Goal: Transaction & Acquisition: Purchase product/service

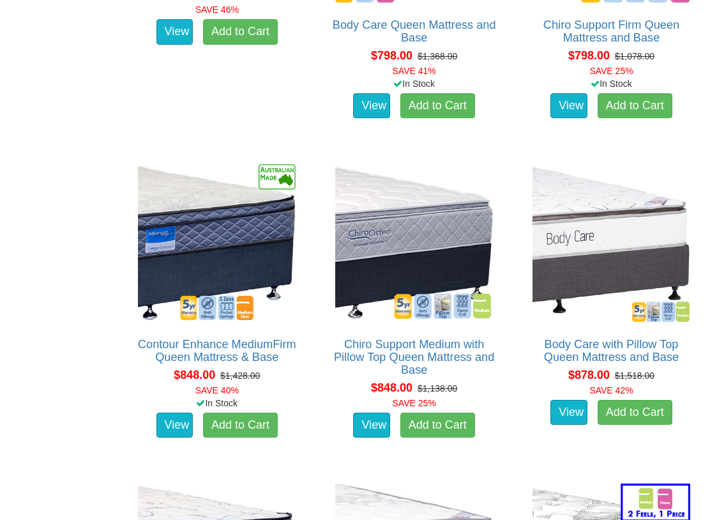
scroll to position [1004, 0]
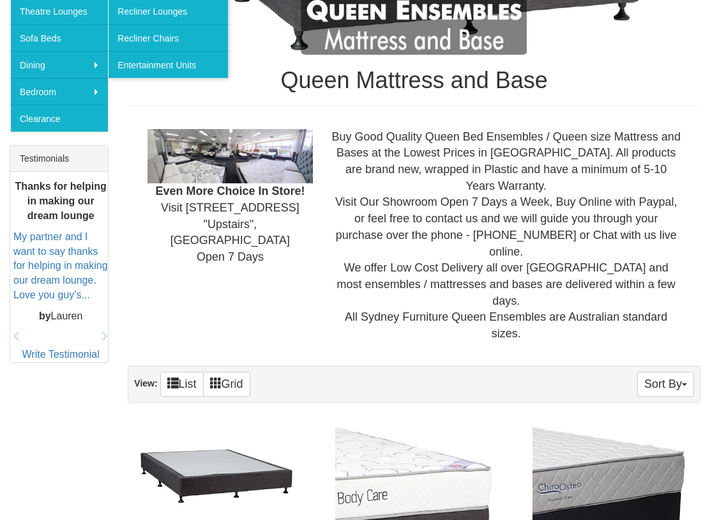
click at [667, 372] on button "Sort By" at bounding box center [665, 384] width 57 height 25
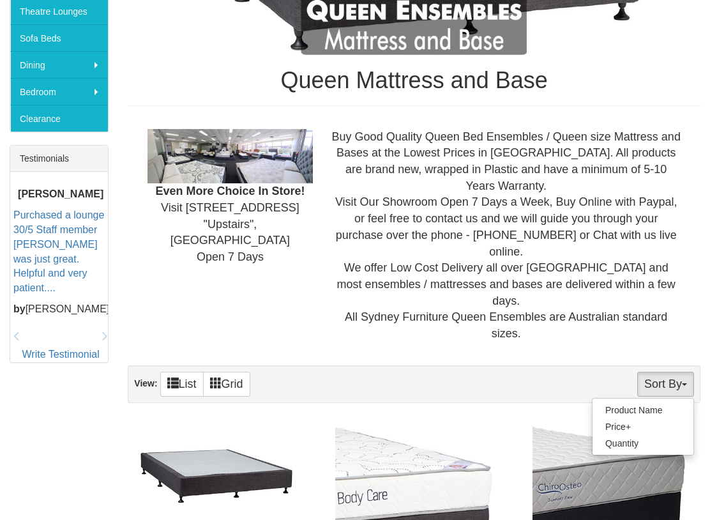
click at [632, 435] on link "Quantity" at bounding box center [643, 443] width 101 height 17
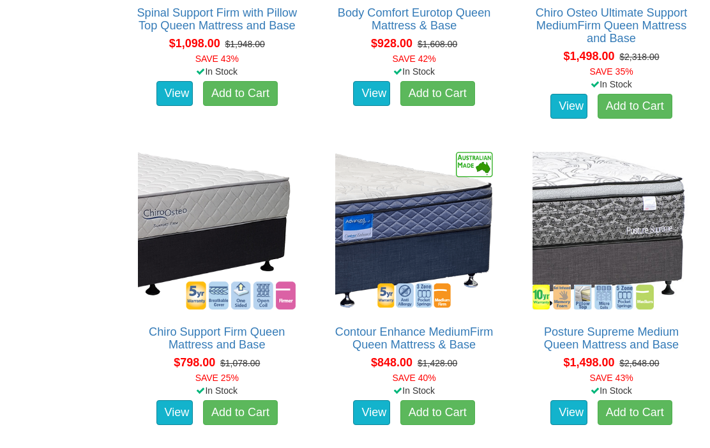
scroll to position [2601, 0]
click at [445, 400] on link "Add to Cart" at bounding box center [437, 413] width 75 height 26
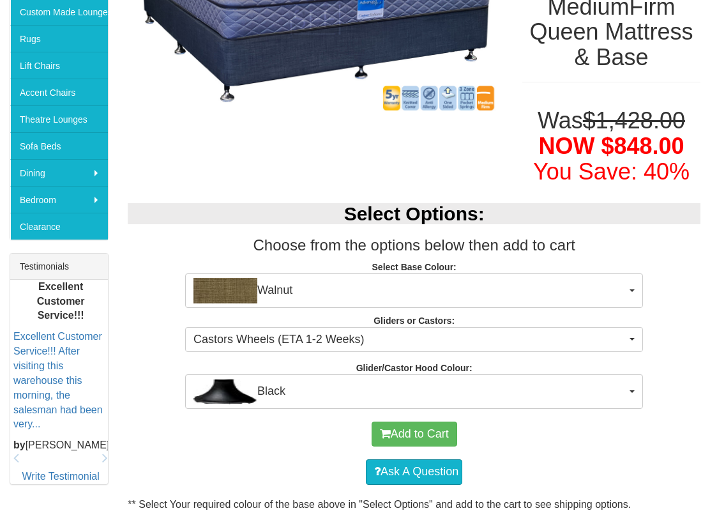
scroll to position [303, 0]
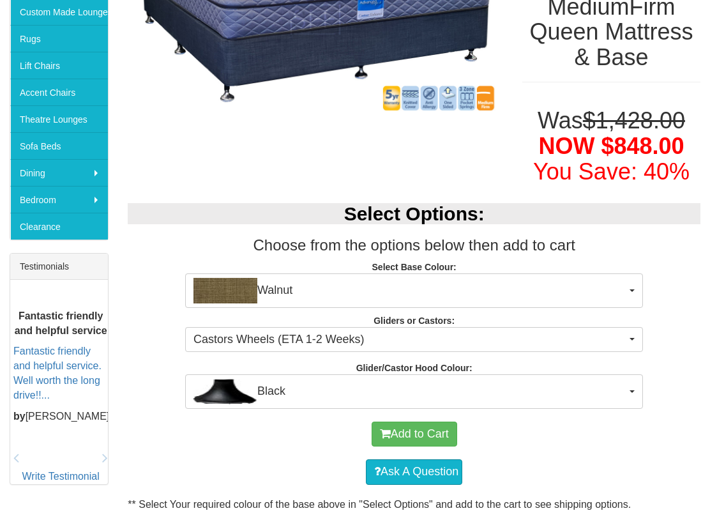
click at [623, 289] on span "Walnut" at bounding box center [410, 291] width 433 height 26
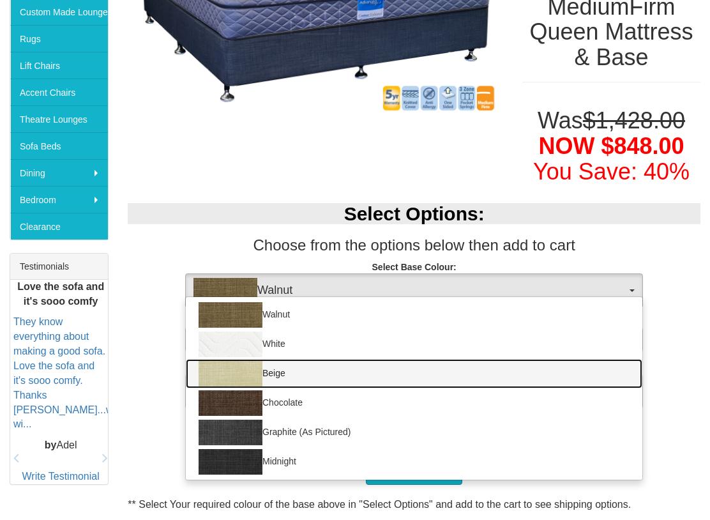
click at [246, 377] on img at bounding box center [231, 374] width 64 height 26
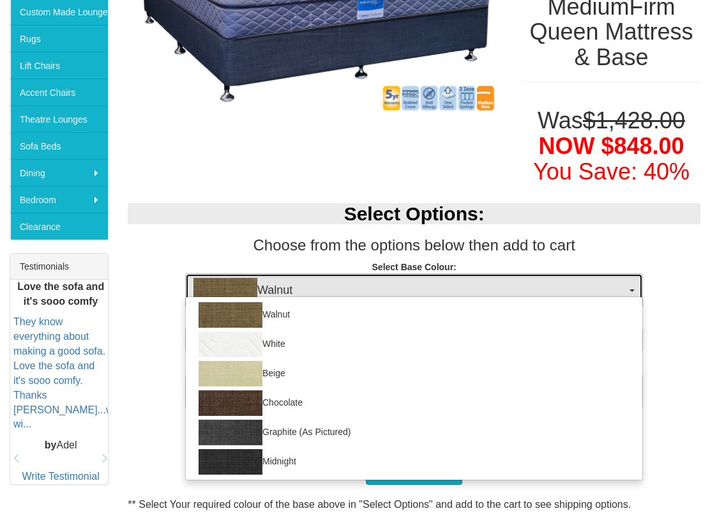
select select "1205"
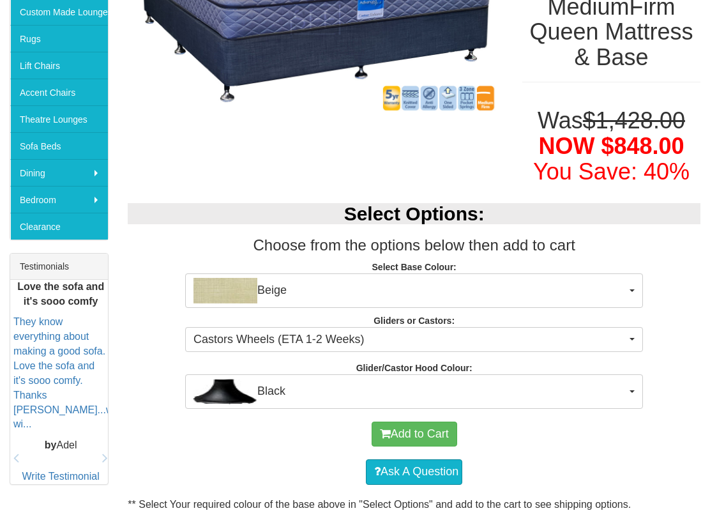
click at [630, 289] on button "Beige" at bounding box center [414, 290] width 458 height 34
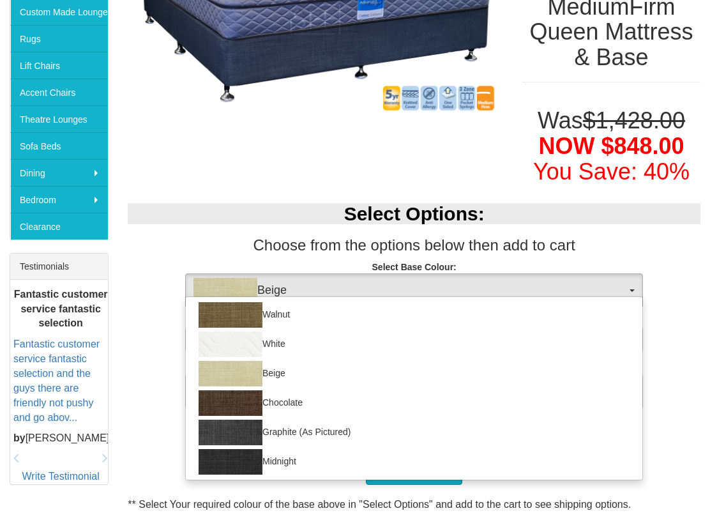
click at [683, 363] on div at bounding box center [355, 260] width 710 height 520
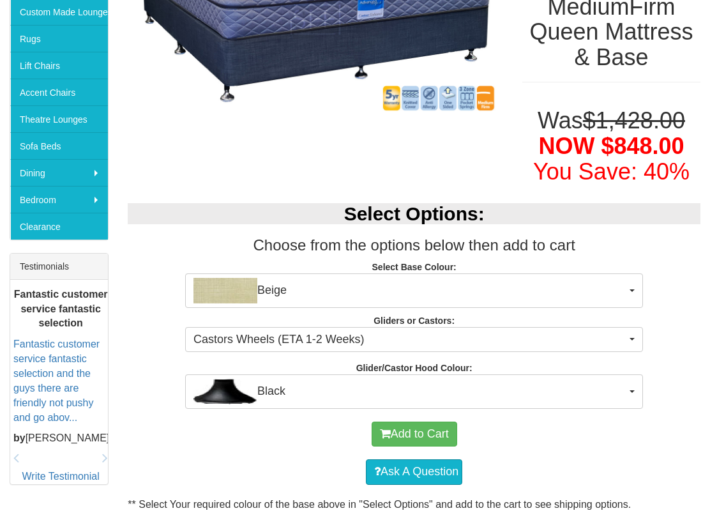
click at [625, 382] on span "Black" at bounding box center [410, 392] width 433 height 26
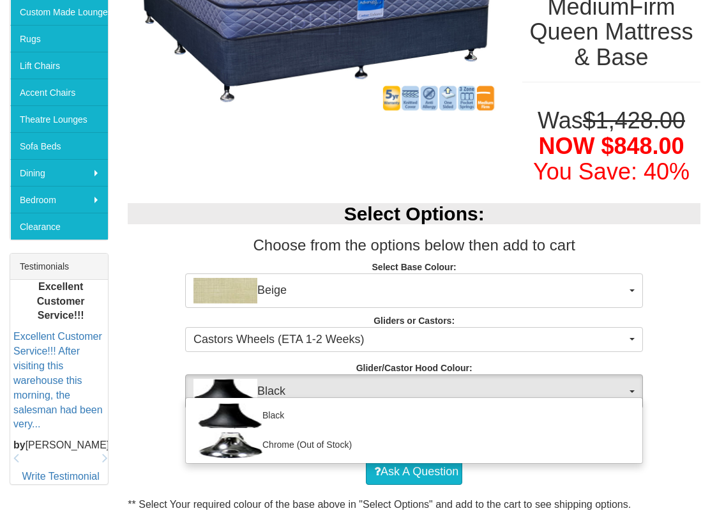
click at [646, 445] on div at bounding box center [355, 260] width 710 height 520
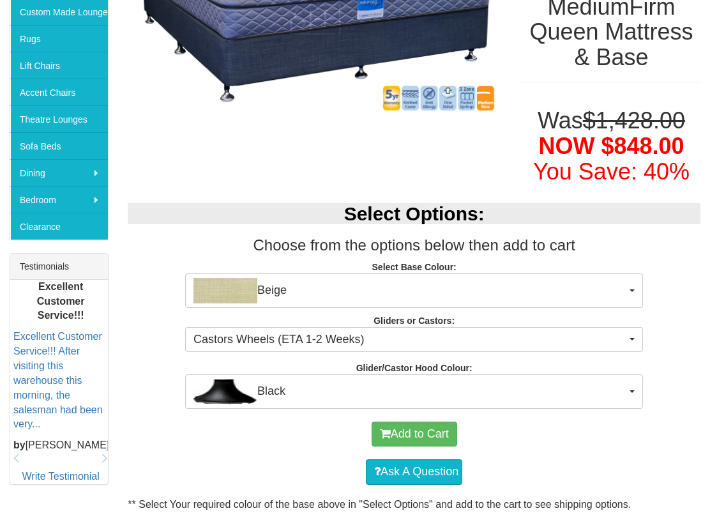
click at [635, 390] on span "button" at bounding box center [632, 391] width 5 height 3
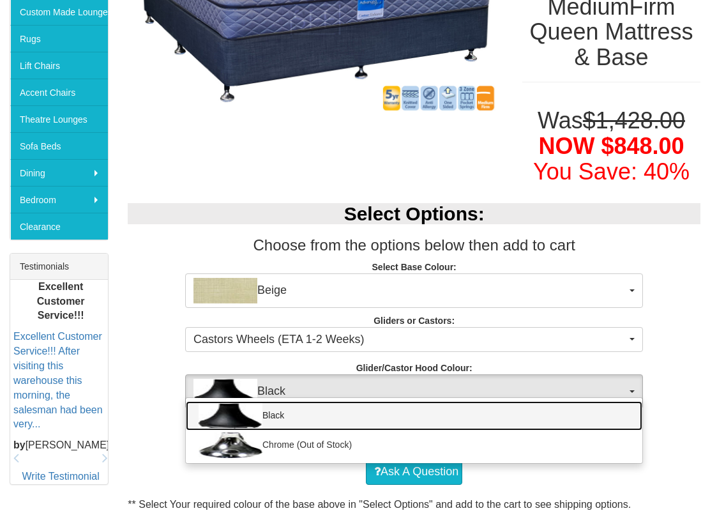
click at [635, 421] on link "Black" at bounding box center [414, 415] width 457 height 29
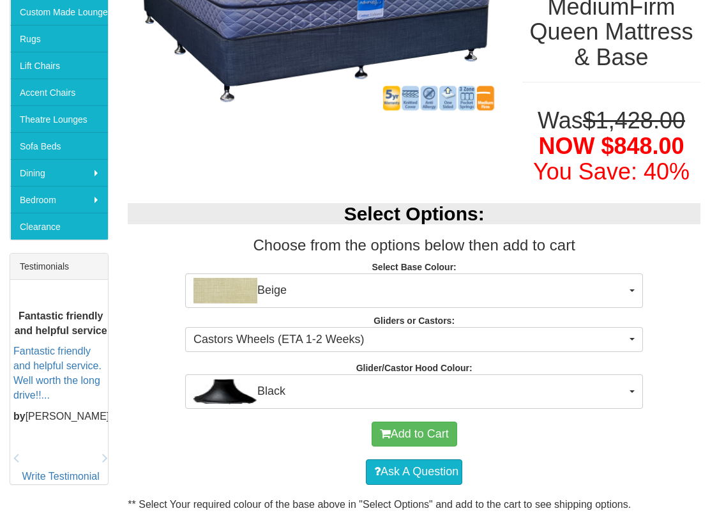
click at [626, 334] on span "Castors Wheels (ETA 1-2 Weeks)" at bounding box center [410, 339] width 433 height 17
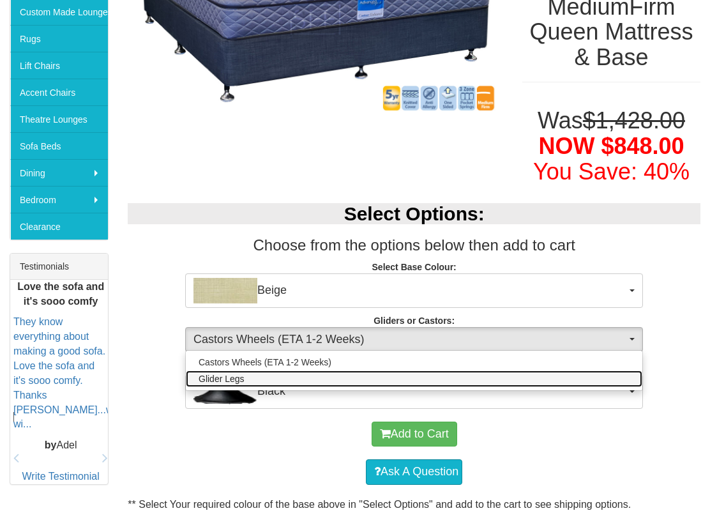
click at [624, 372] on link "Glider Legs" at bounding box center [414, 378] width 457 height 17
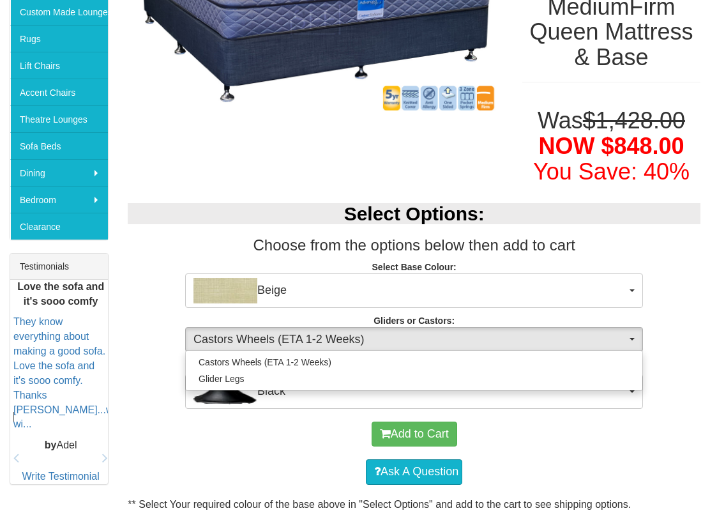
select select "1161"
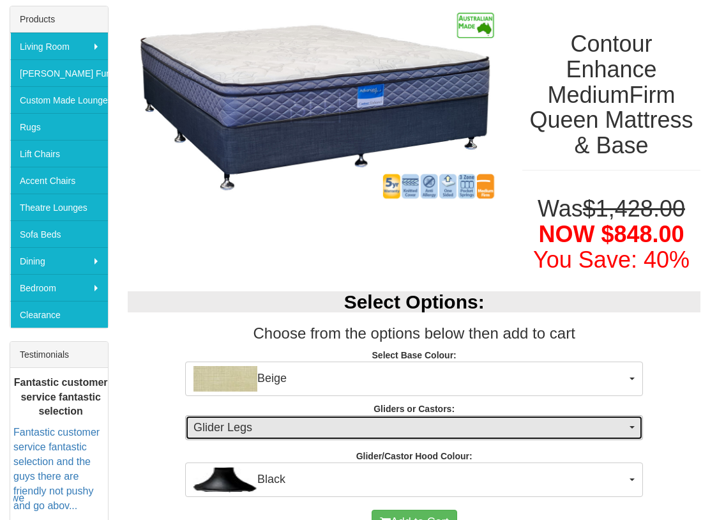
scroll to position [218, 0]
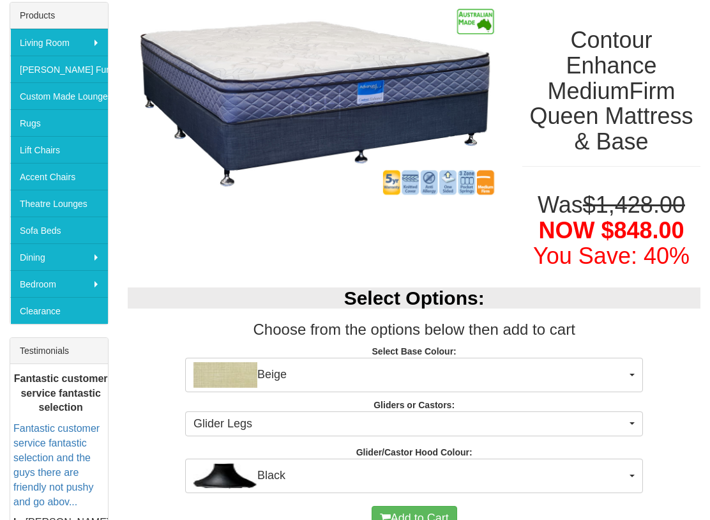
click at [623, 375] on span "Beige" at bounding box center [410, 375] width 433 height 26
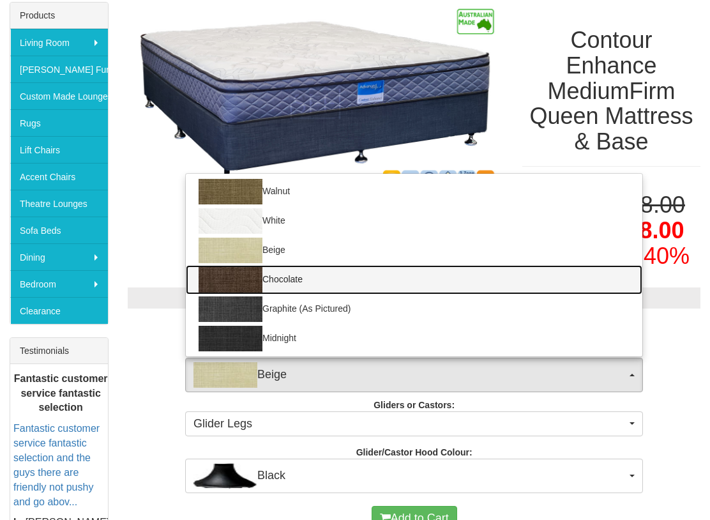
click at [605, 284] on link "Chocolate" at bounding box center [414, 279] width 457 height 29
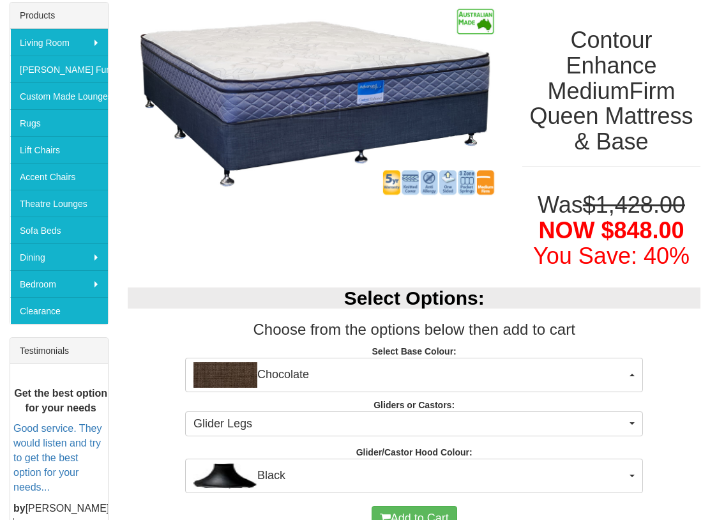
click at [625, 374] on span "Chocolate" at bounding box center [410, 375] width 433 height 26
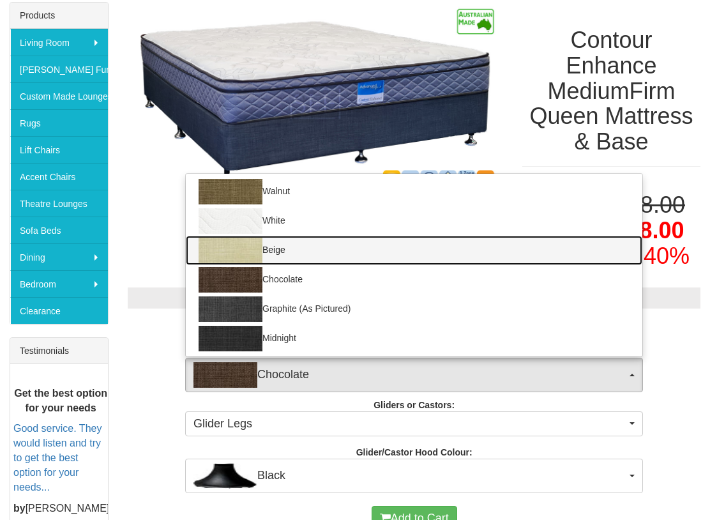
click at [621, 242] on link "Beige" at bounding box center [414, 250] width 457 height 29
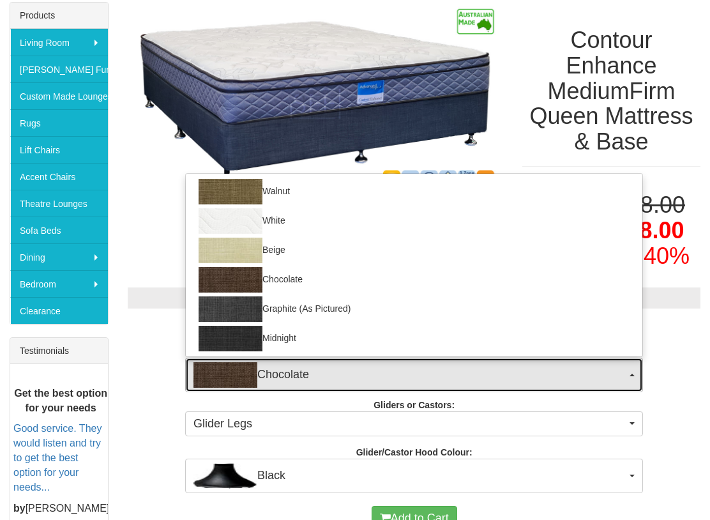
select select "1205"
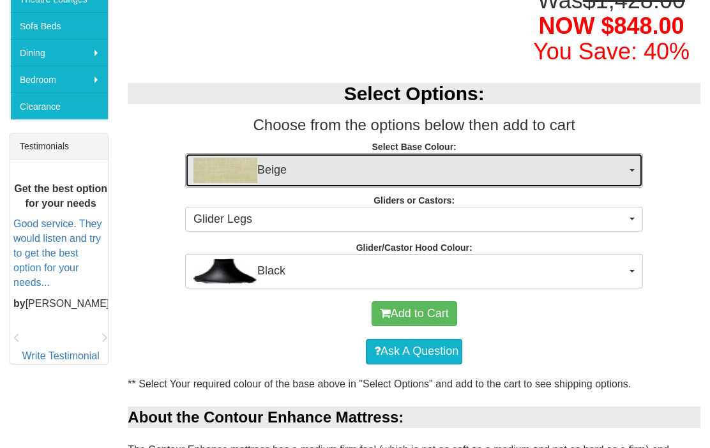
scroll to position [423, 0]
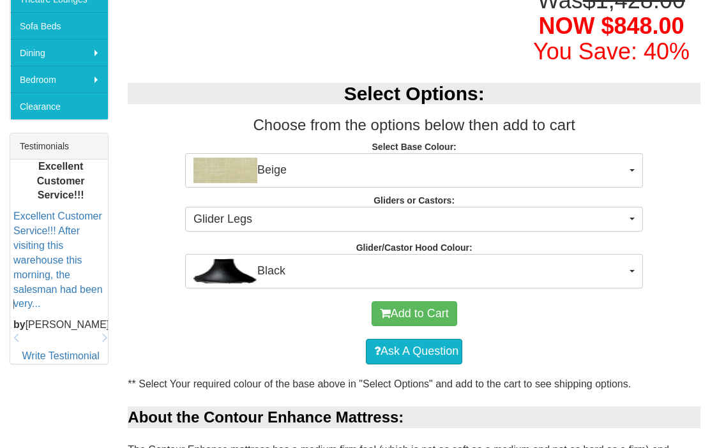
click at [432, 305] on button "Add to Cart" at bounding box center [415, 314] width 86 height 26
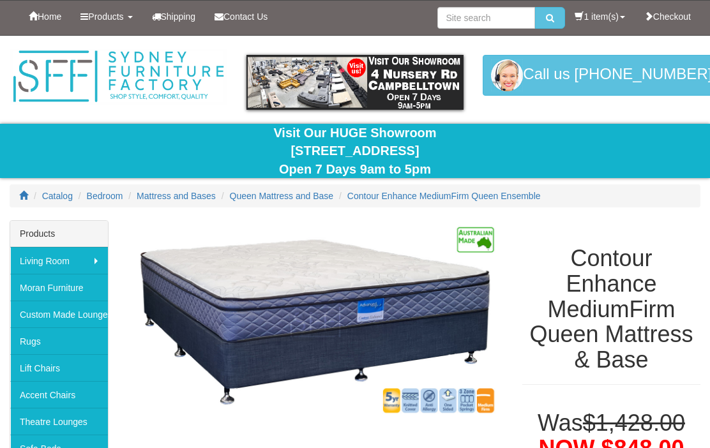
select select "1205"
select select "1161"
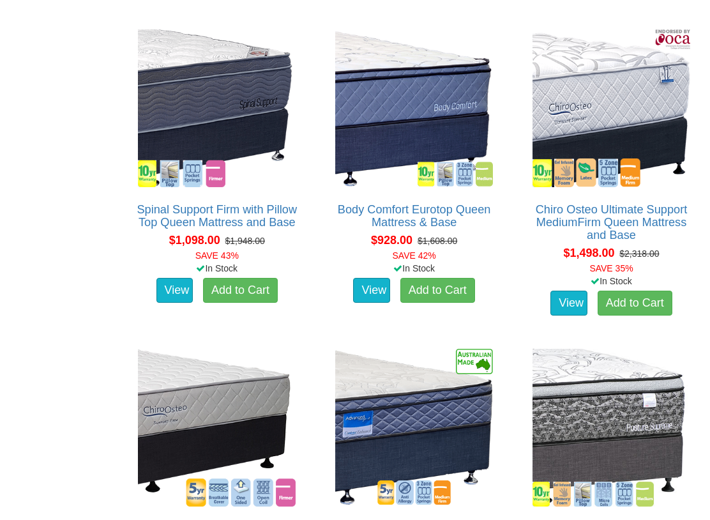
scroll to position [2405, 0]
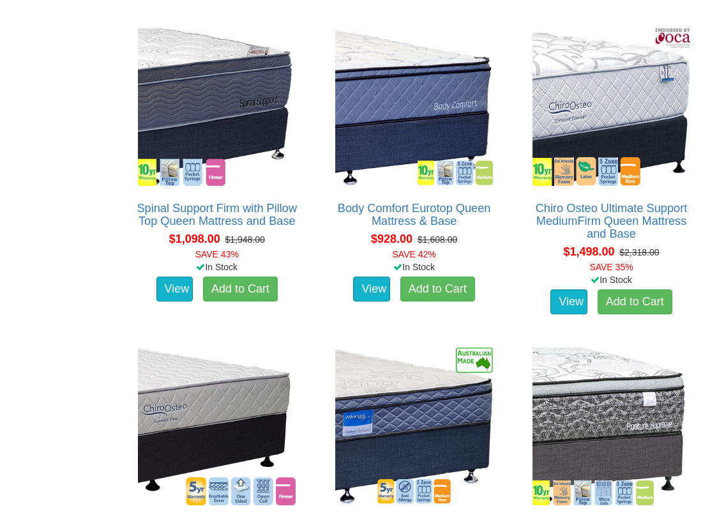
click at [436, 202] on link "Body Comfort Eurotop Queen Mattress & Base" at bounding box center [414, 215] width 153 height 26
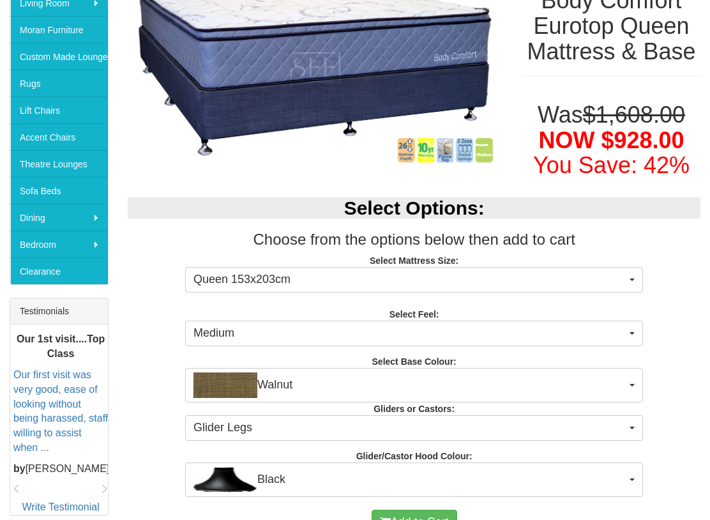
scroll to position [258, 0]
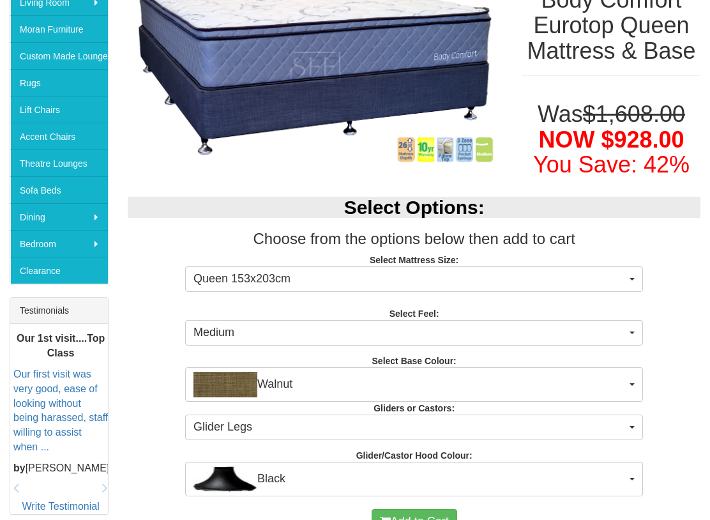
click at [619, 340] on button "Medium" at bounding box center [414, 334] width 458 height 26
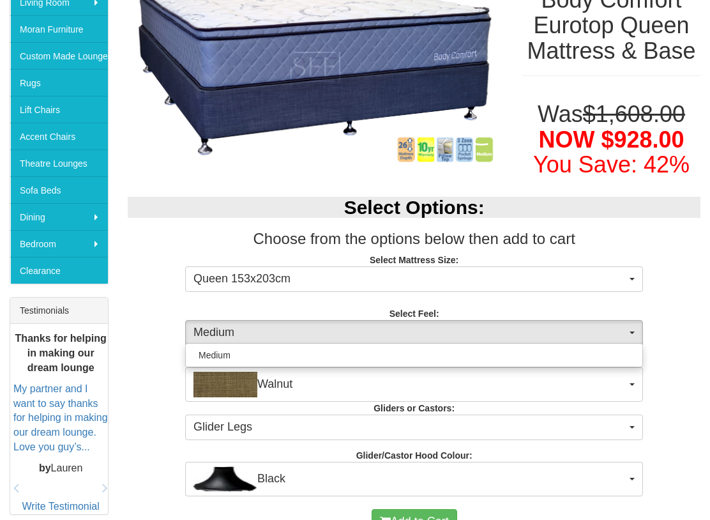
click at [656, 363] on div at bounding box center [355, 260] width 710 height 520
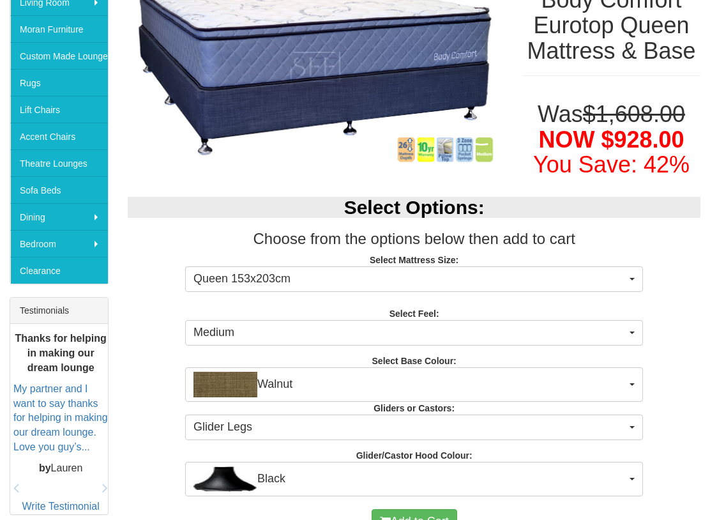
click at [631, 385] on button "Walnut" at bounding box center [414, 384] width 458 height 34
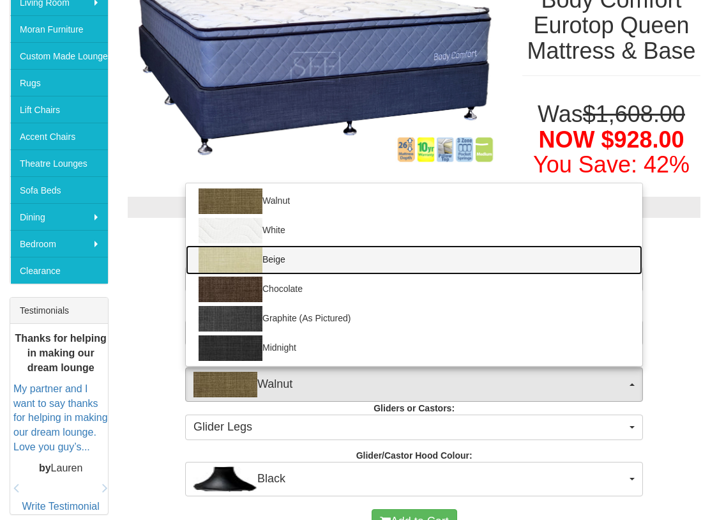
click at [603, 256] on link "Beige" at bounding box center [414, 259] width 457 height 29
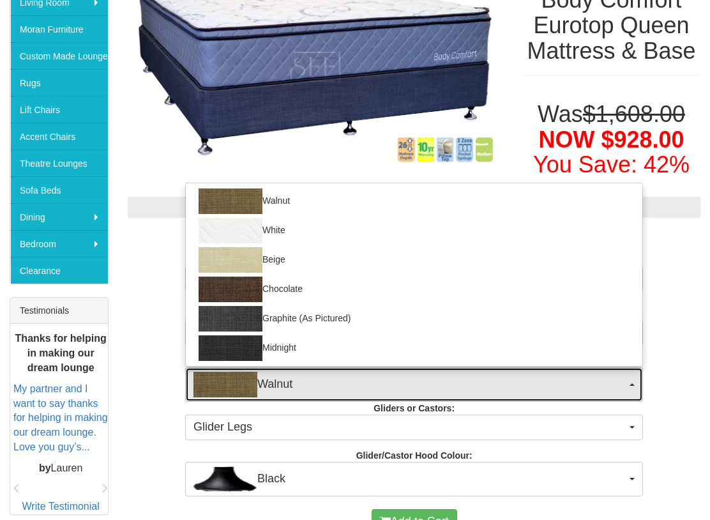
select select "1205"
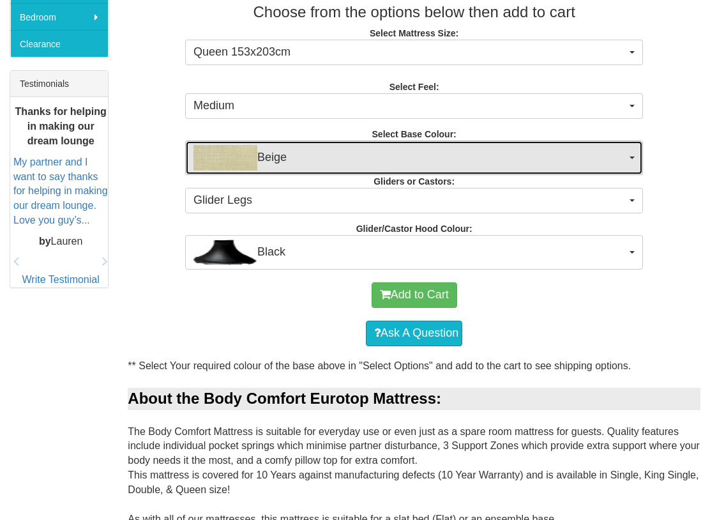
scroll to position [485, 0]
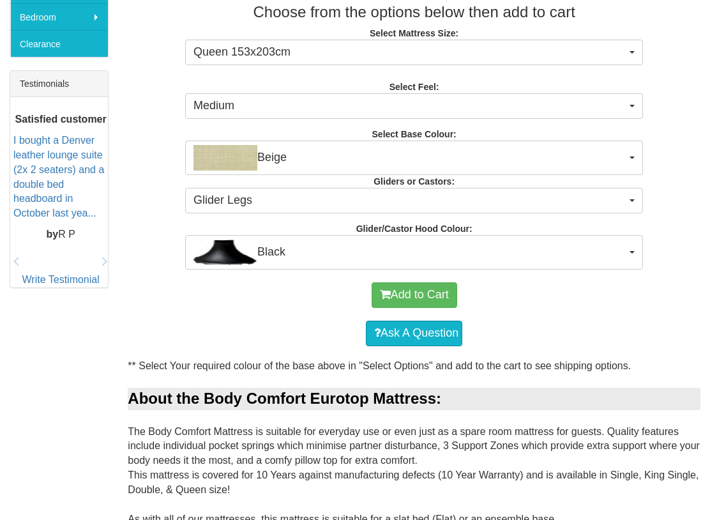
click at [624, 245] on span "Black" at bounding box center [410, 252] width 433 height 26
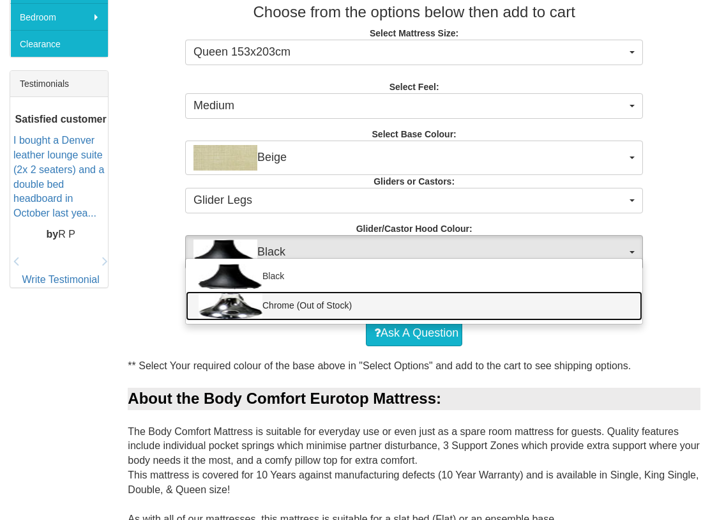
click at [614, 308] on link "Chrome (Out of Stock)" at bounding box center [414, 305] width 457 height 29
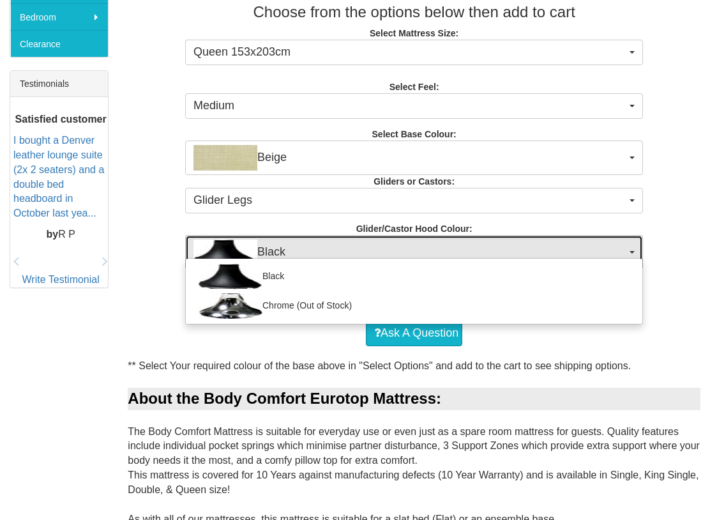
select select "1163"
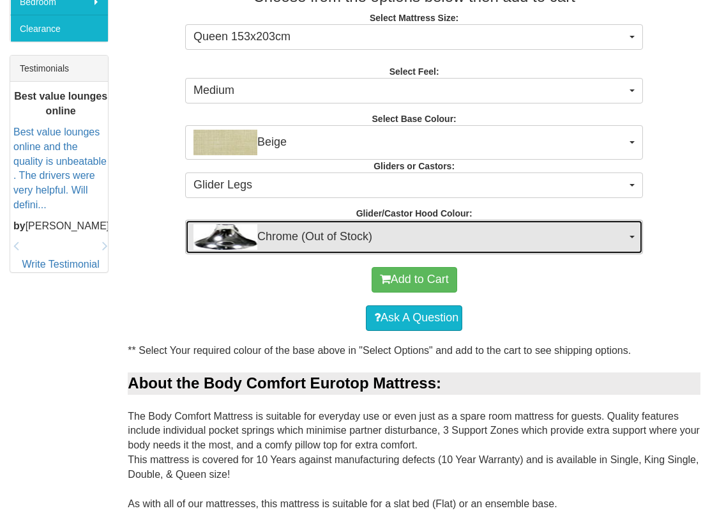
scroll to position [501, 0]
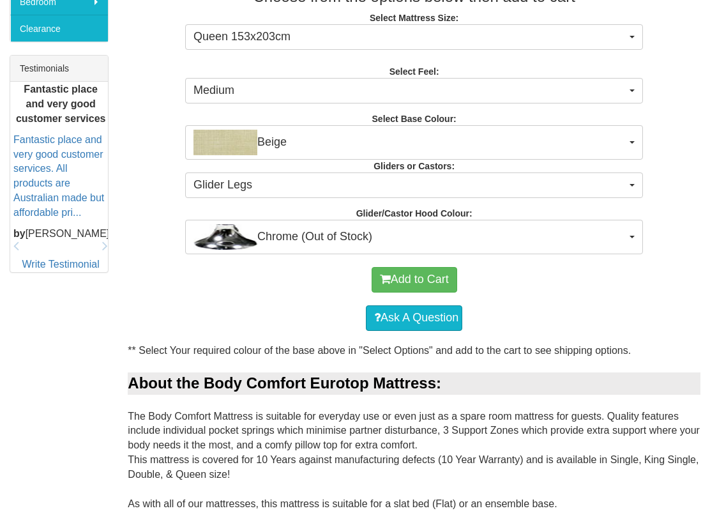
click at [413, 275] on button "Add to Cart" at bounding box center [415, 280] width 86 height 26
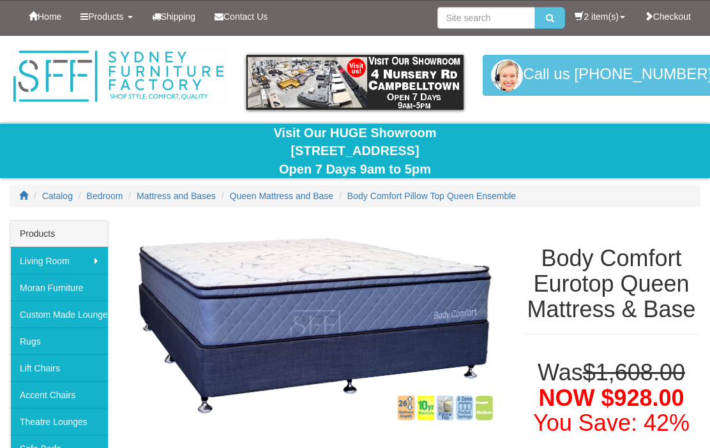
select select "1205"
select select "1163"
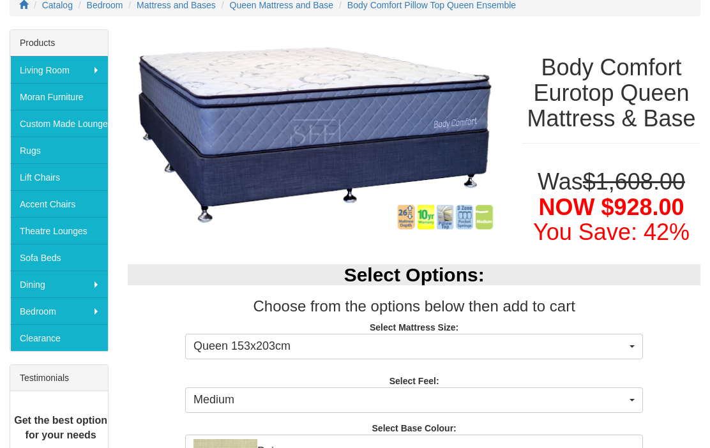
scroll to position [179, 0]
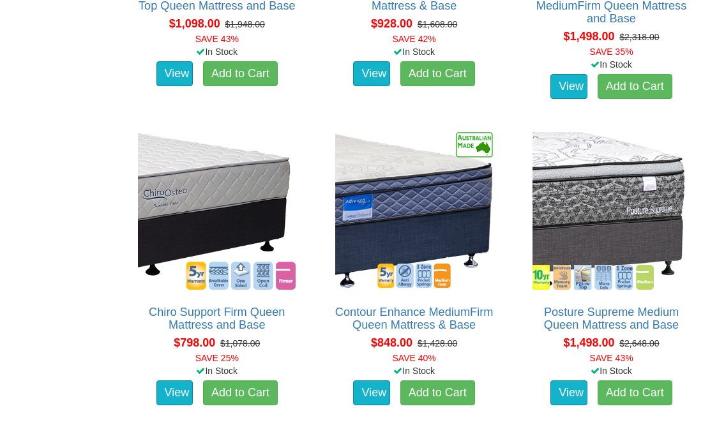
scroll to position [2591, 0]
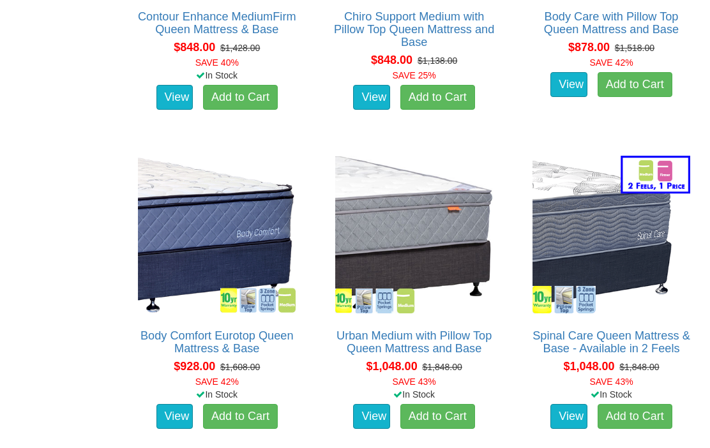
scroll to position [1319, 0]
click at [175, 404] on link "View" at bounding box center [174, 417] width 37 height 26
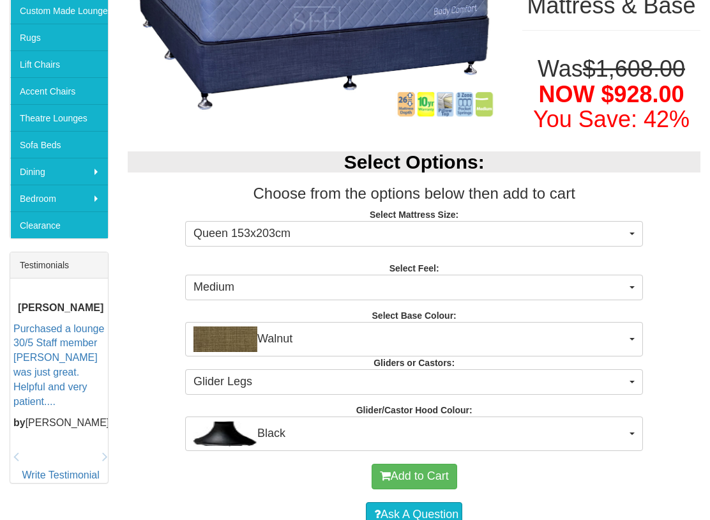
scroll to position [304, 0]
click at [630, 285] on button "Medium" at bounding box center [414, 288] width 458 height 26
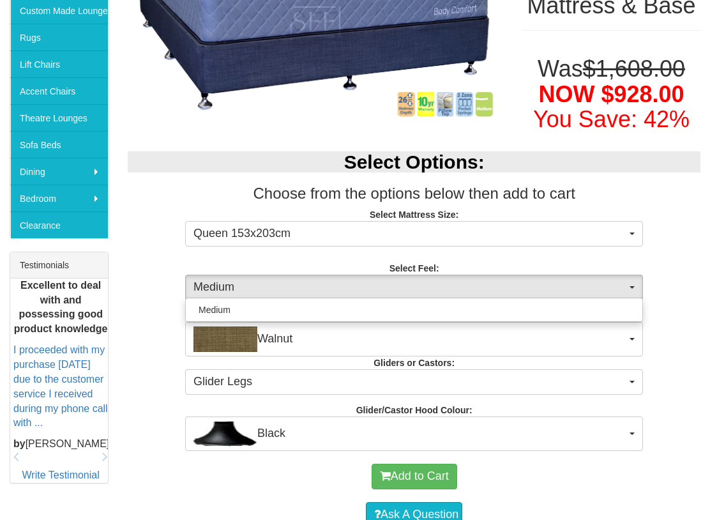
click at [672, 309] on div at bounding box center [355, 260] width 710 height 520
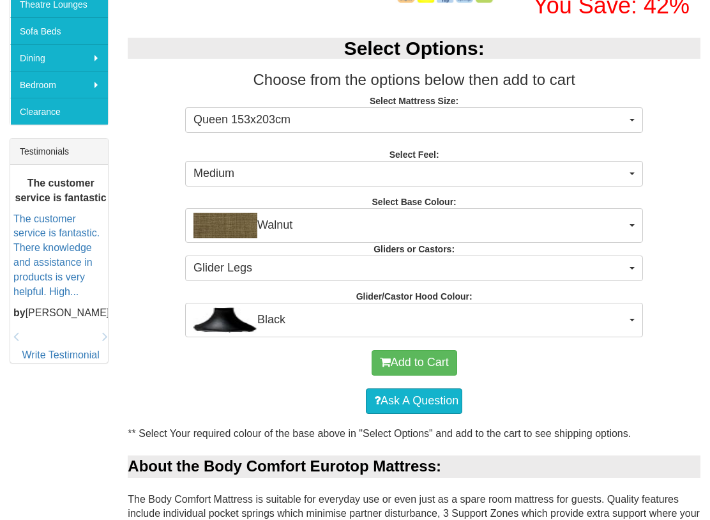
scroll to position [418, 0]
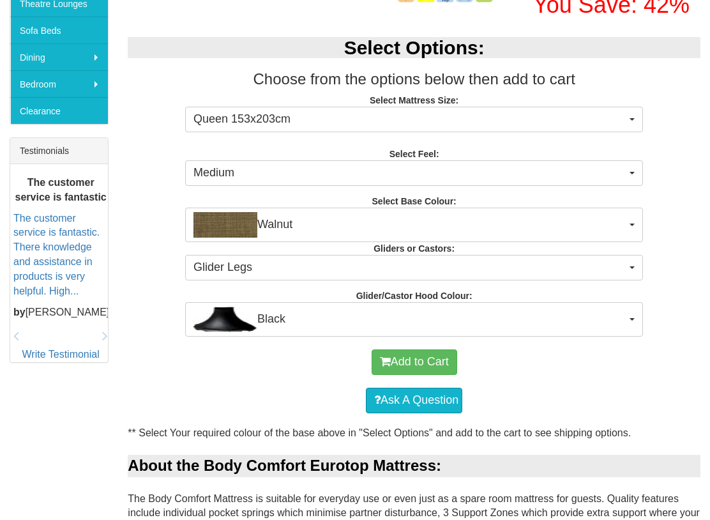
click at [440, 351] on button "Add to Cart" at bounding box center [415, 363] width 86 height 26
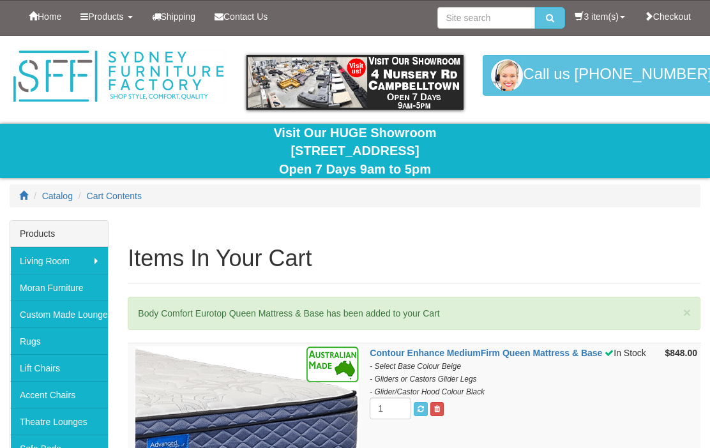
click at [593, 20] on link "3 item(s)" at bounding box center [599, 17] width 69 height 32
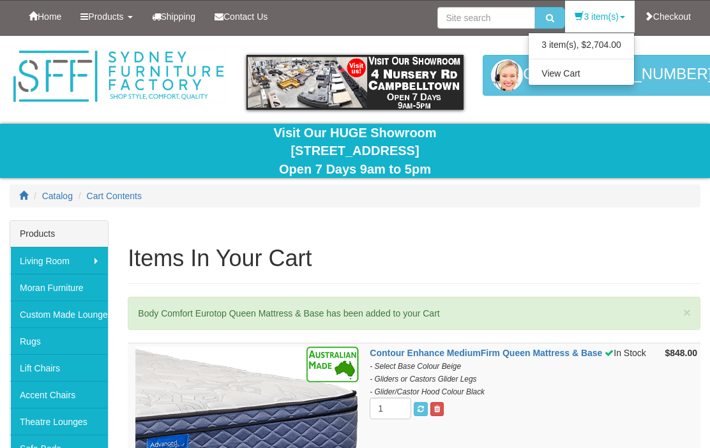
click at [601, 45] on link "3 item(s), $2,704.00" at bounding box center [581, 44] width 105 height 17
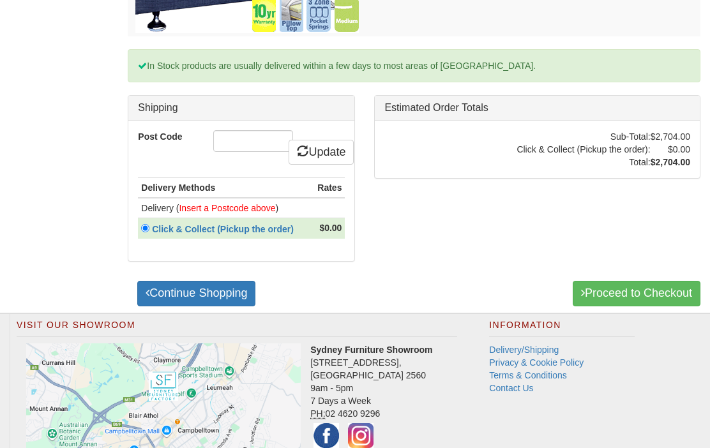
scroll to position [1031, 0]
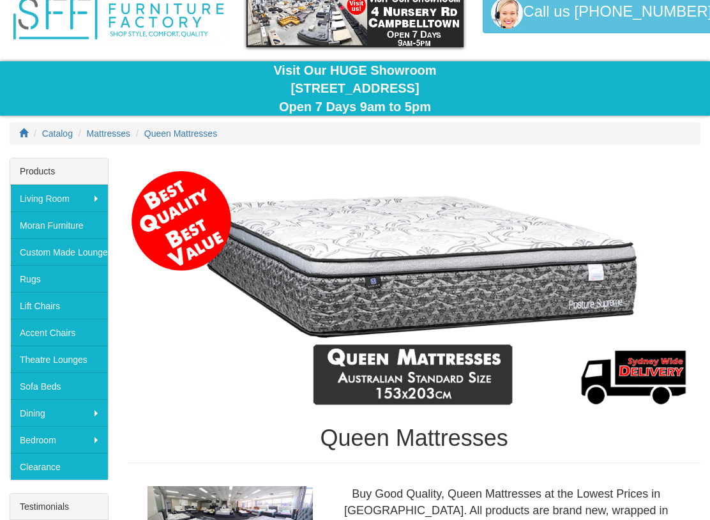
scroll to position [63, 0]
click at [523, 267] on img at bounding box center [414, 288] width 573 height 248
click at [570, 280] on img at bounding box center [414, 288] width 573 height 248
click at [633, 370] on img at bounding box center [414, 288] width 573 height 248
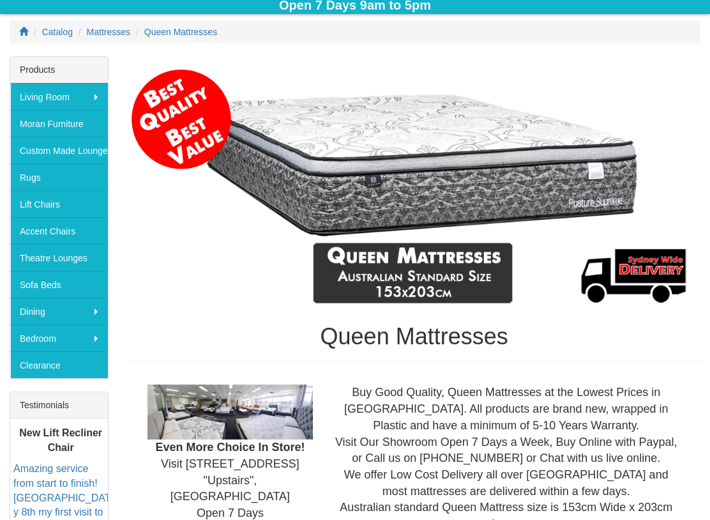
scroll to position [167, 0]
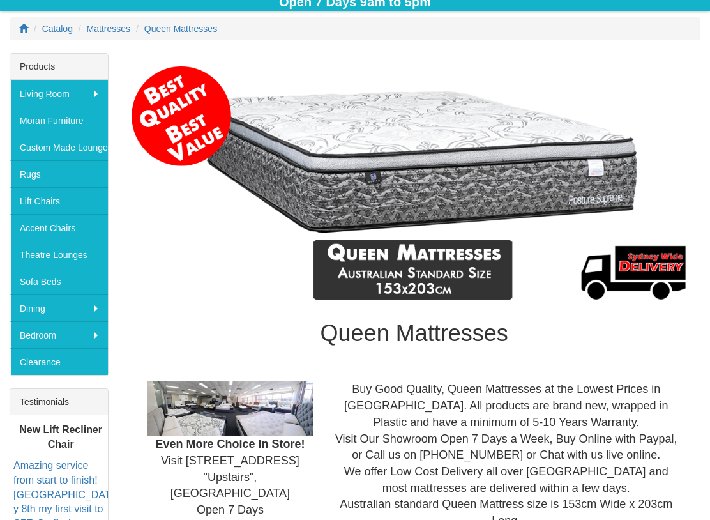
click at [471, 303] on img at bounding box center [414, 183] width 573 height 248
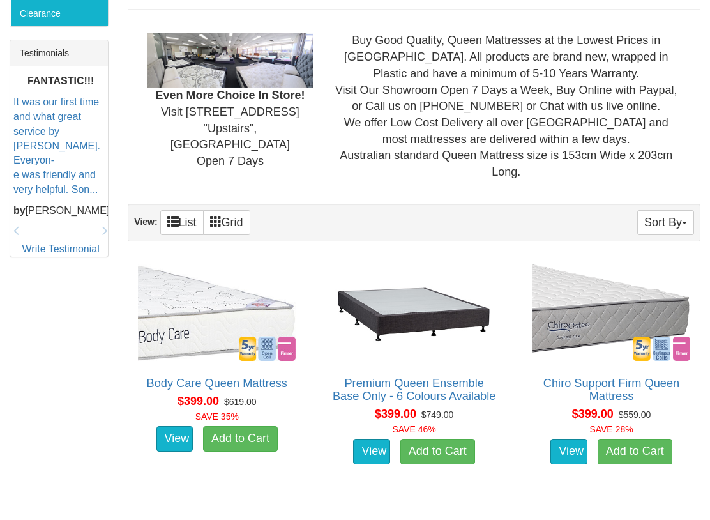
scroll to position [522, 0]
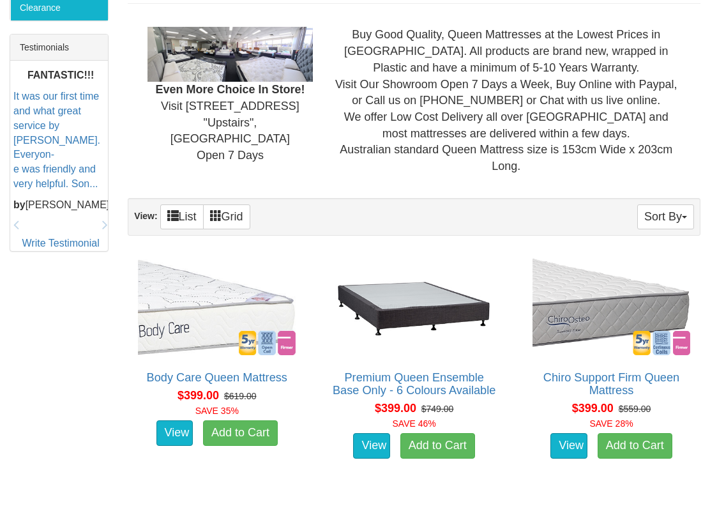
click at [669, 213] on button "Sort By" at bounding box center [665, 216] width 57 height 25
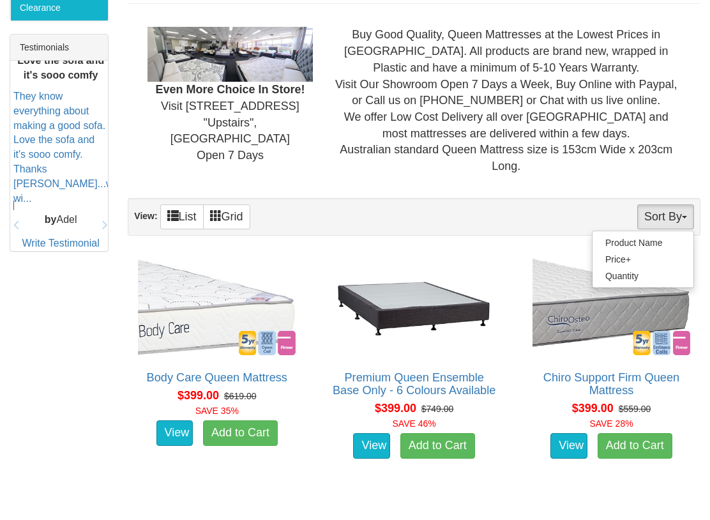
click at [633, 271] on link "Quantity" at bounding box center [643, 276] width 101 height 17
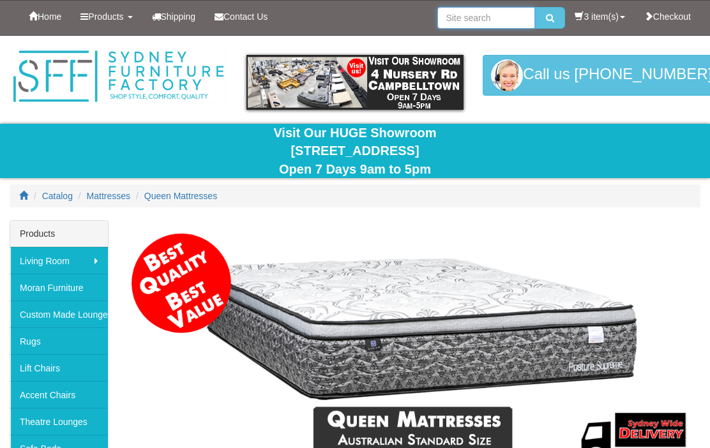
click at [487, 15] on input "search" at bounding box center [486, 18] width 98 height 22
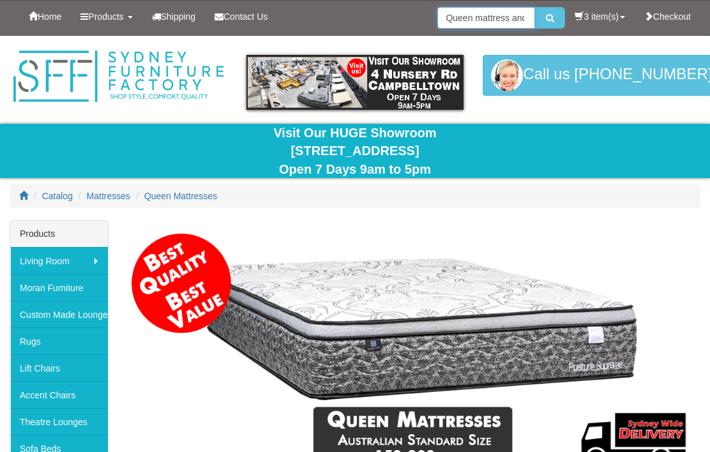
type input "Queen mattress and base"
click at [552, 25] on button "submit" at bounding box center [550, 18] width 30 height 22
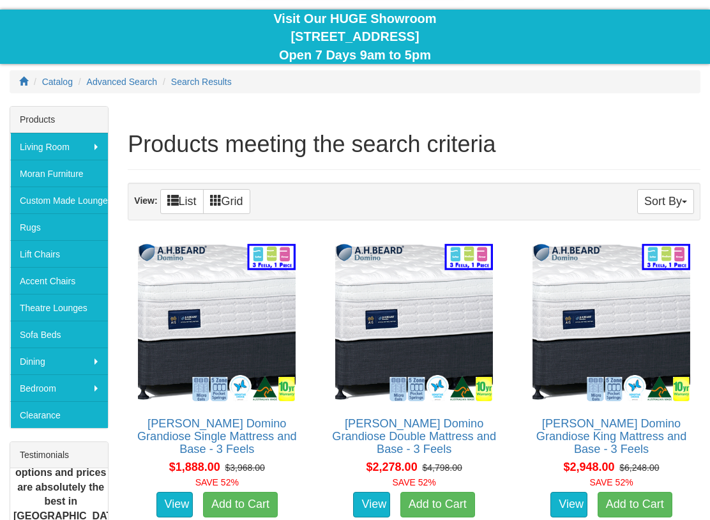
click at [674, 208] on button "Sort By" at bounding box center [665, 202] width 57 height 25
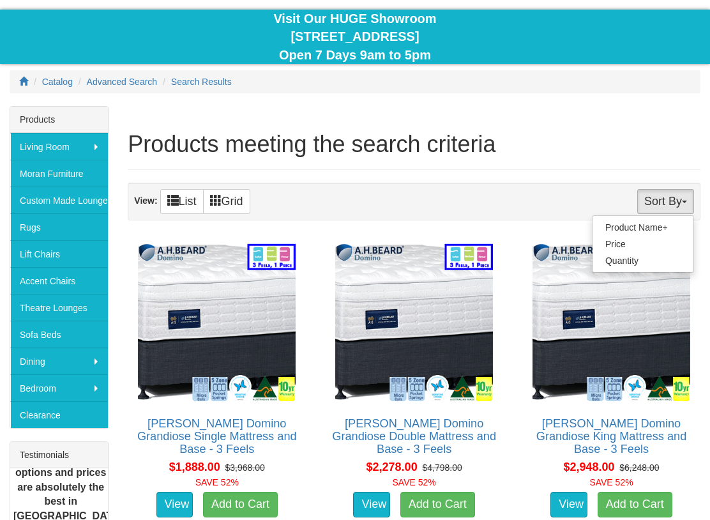
scroll to position [114, 0]
click at [656, 267] on link "Quantity" at bounding box center [643, 260] width 101 height 17
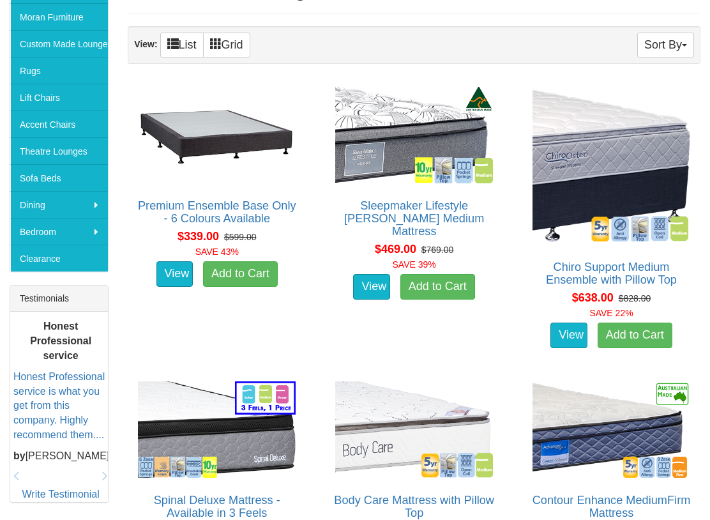
scroll to position [270, 0]
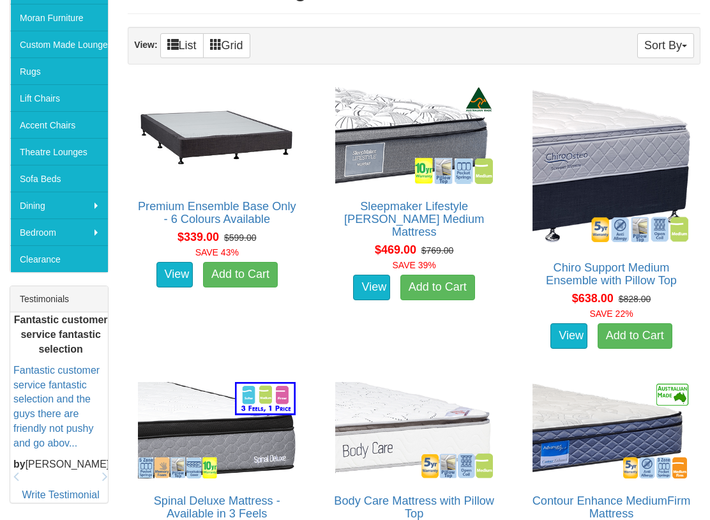
click at [444, 275] on link "Add to Cart" at bounding box center [437, 288] width 75 height 26
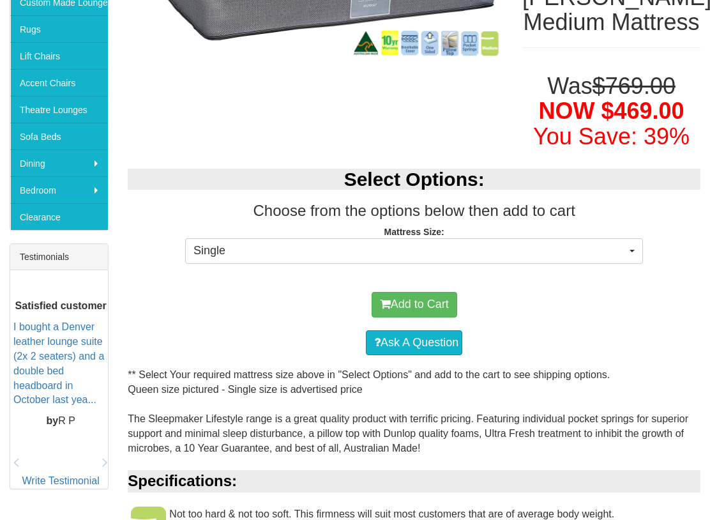
scroll to position [312, 0]
click at [624, 243] on span "Single" at bounding box center [410, 251] width 433 height 17
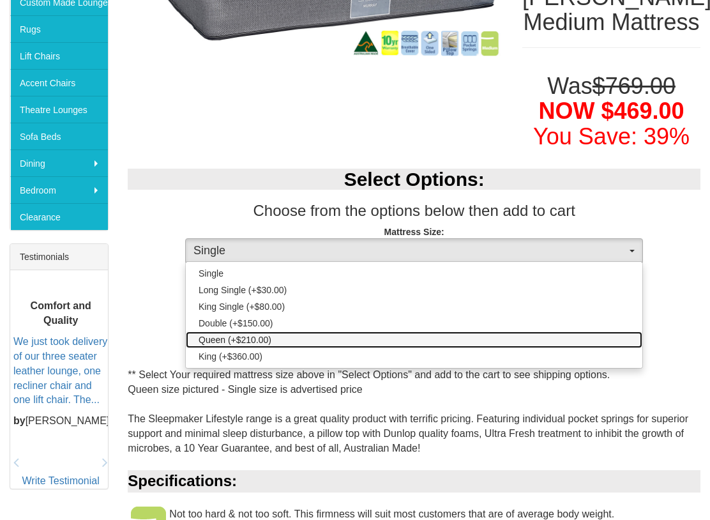
click at [266, 340] on span "Queen (+$210.00)" at bounding box center [235, 339] width 73 height 13
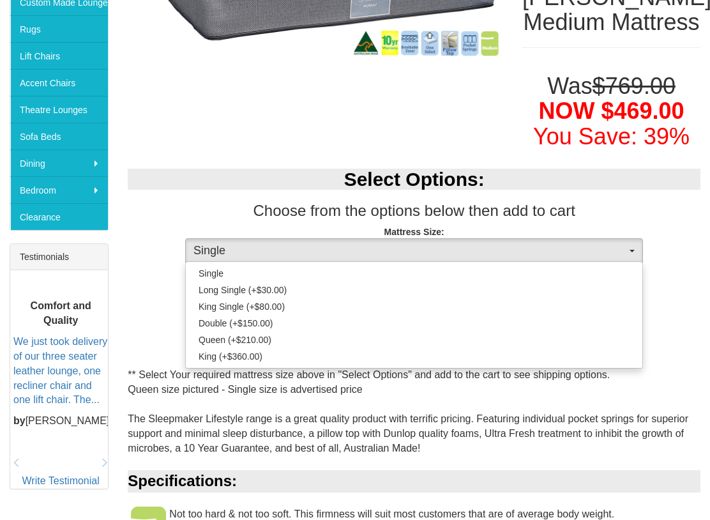
select select "189"
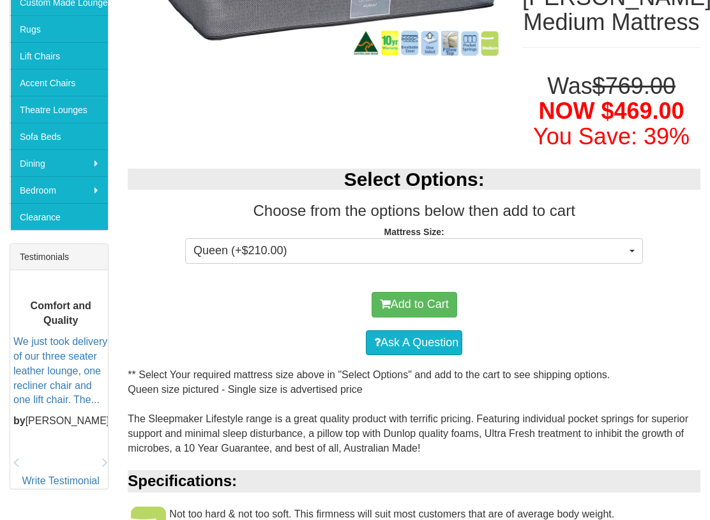
click at [418, 305] on button "Add to Cart" at bounding box center [415, 305] width 86 height 26
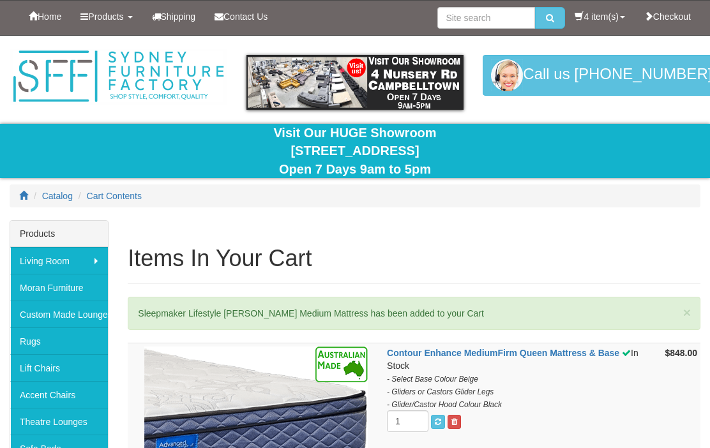
click at [594, 19] on link "4 item(s)" at bounding box center [599, 17] width 69 height 32
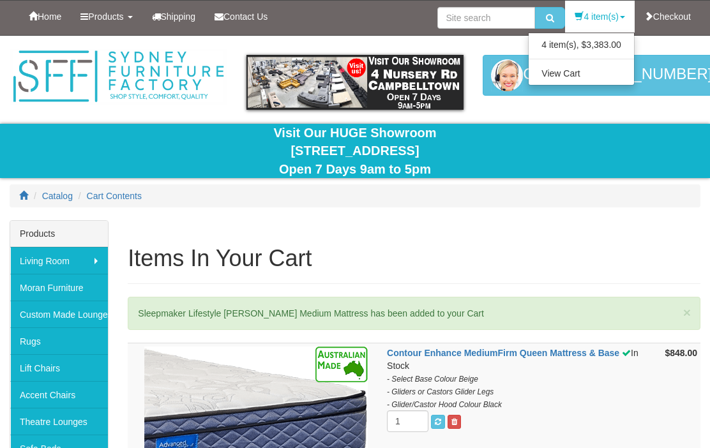
click at [609, 47] on link "4 item(s), $3,383.00" at bounding box center [581, 44] width 105 height 17
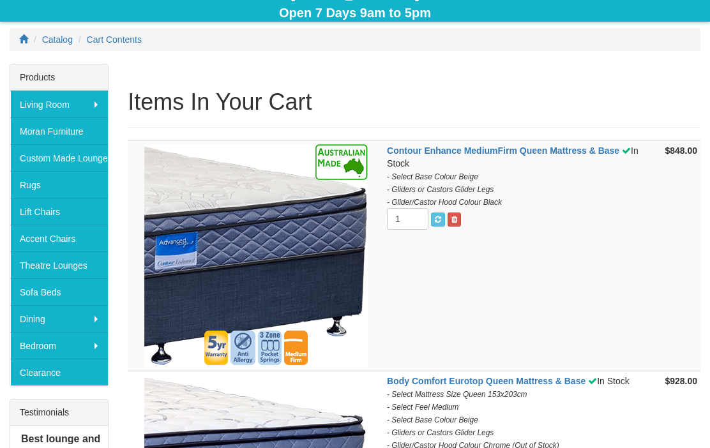
scroll to position [152, 0]
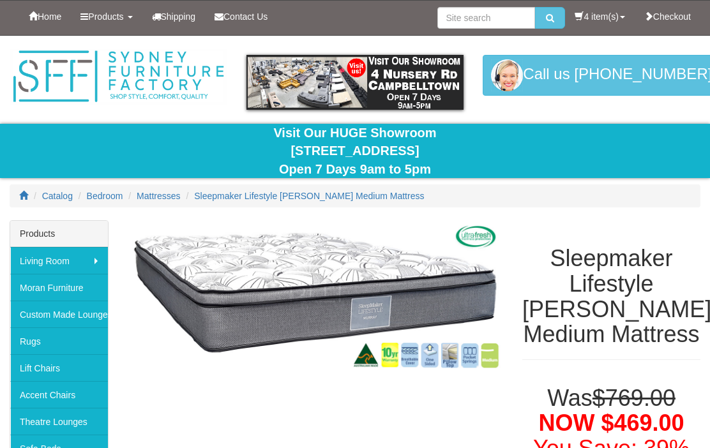
select select "189"
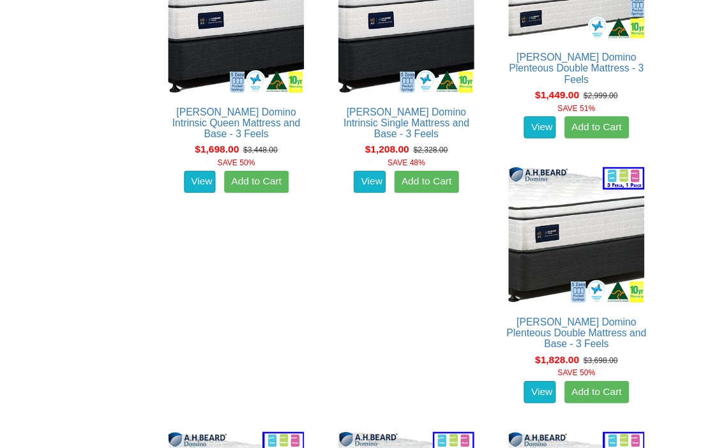
scroll to position [7818, 0]
